Goal: Information Seeking & Learning: Learn about a topic

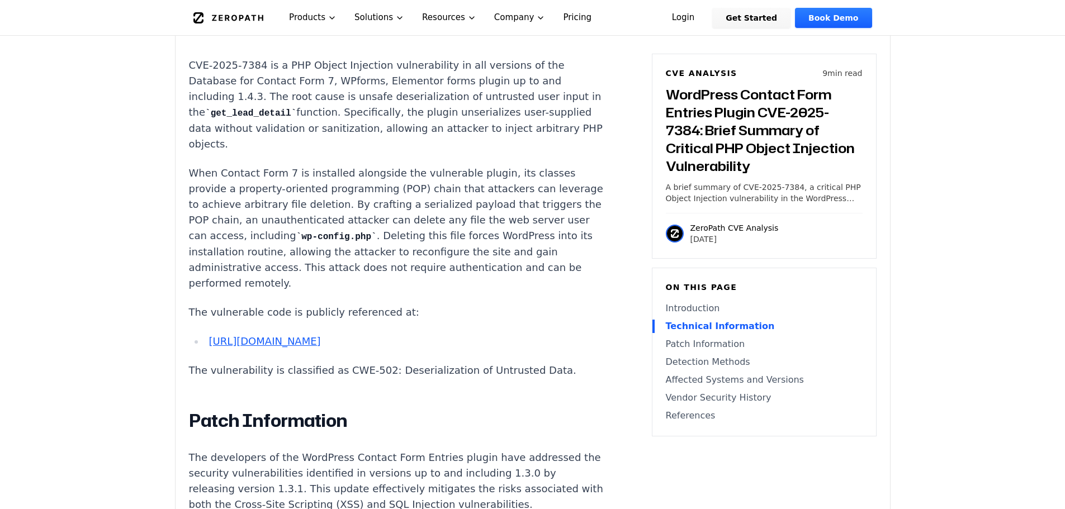
scroll to position [961, 0]
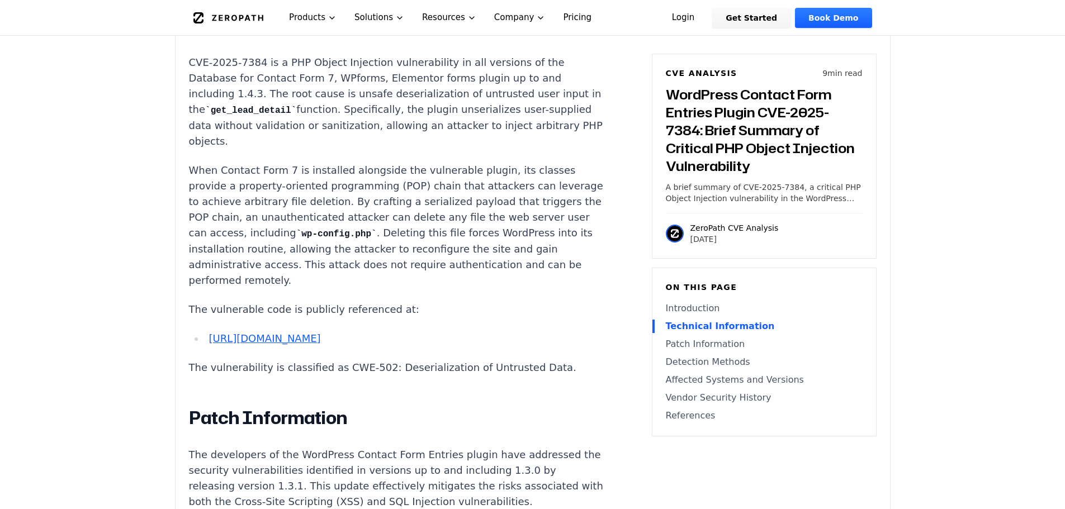
click at [293, 333] on link "[URL][DOMAIN_NAME]" at bounding box center [264, 339] width 112 height 12
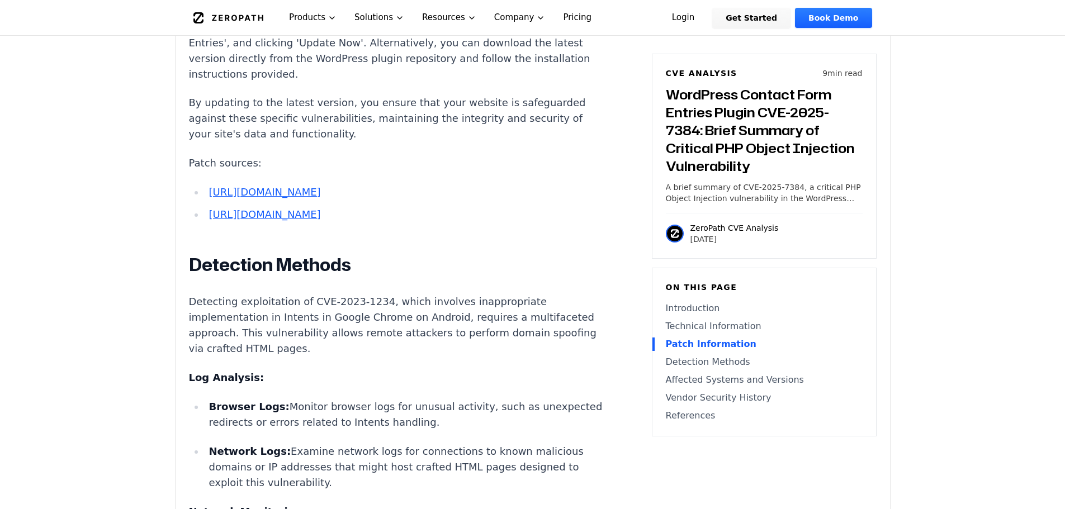
scroll to position [1498, 0]
click at [240, 196] on link "[URL][DOMAIN_NAME]" at bounding box center [264, 190] width 112 height 12
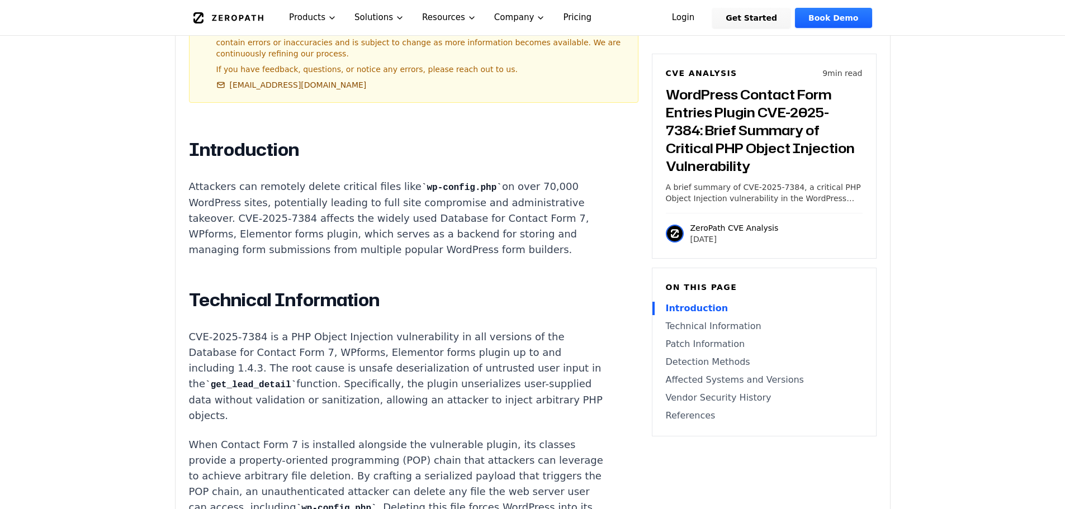
scroll to position [718, 0]
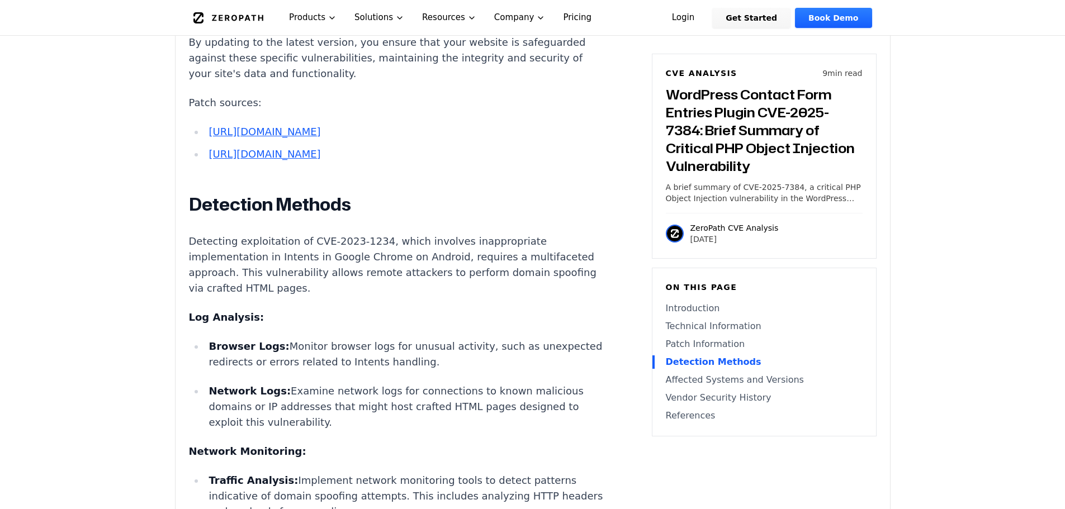
scroll to position [1543, 0]
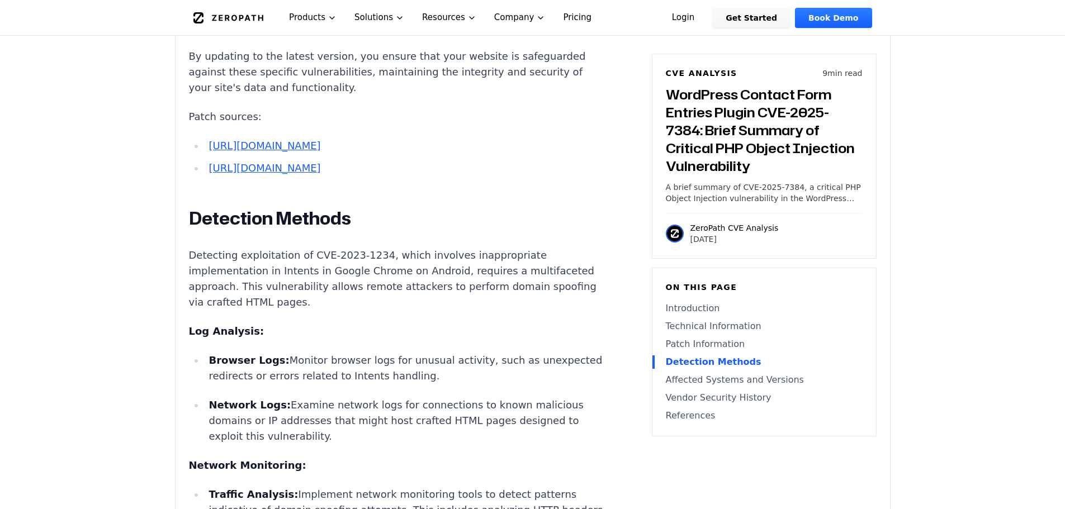
click at [330, 176] on li "[URL][DOMAIN_NAME]" at bounding box center [405, 168] width 400 height 16
click at [320, 174] on link "[URL][DOMAIN_NAME]" at bounding box center [264, 168] width 112 height 12
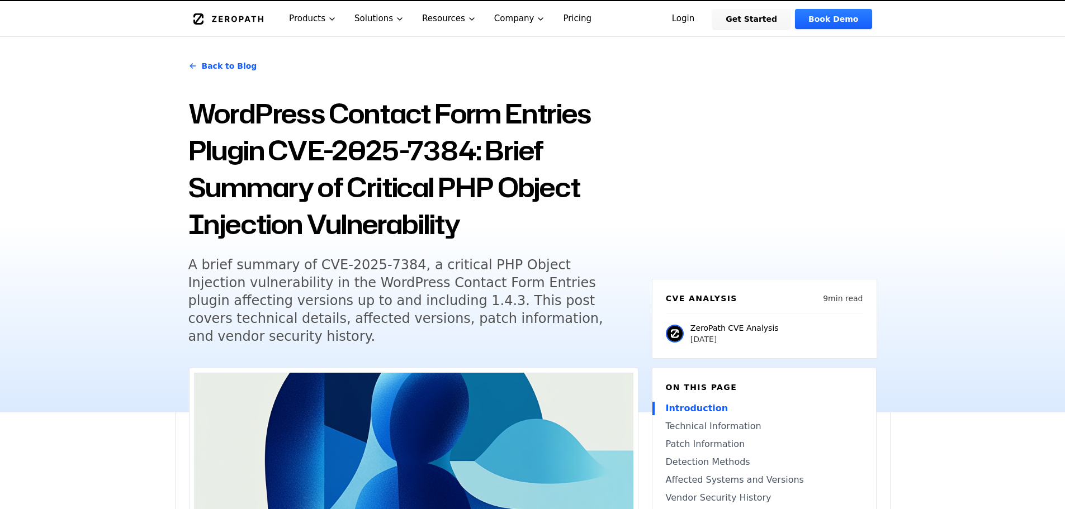
scroll to position [0, 0]
